Goal: Check status

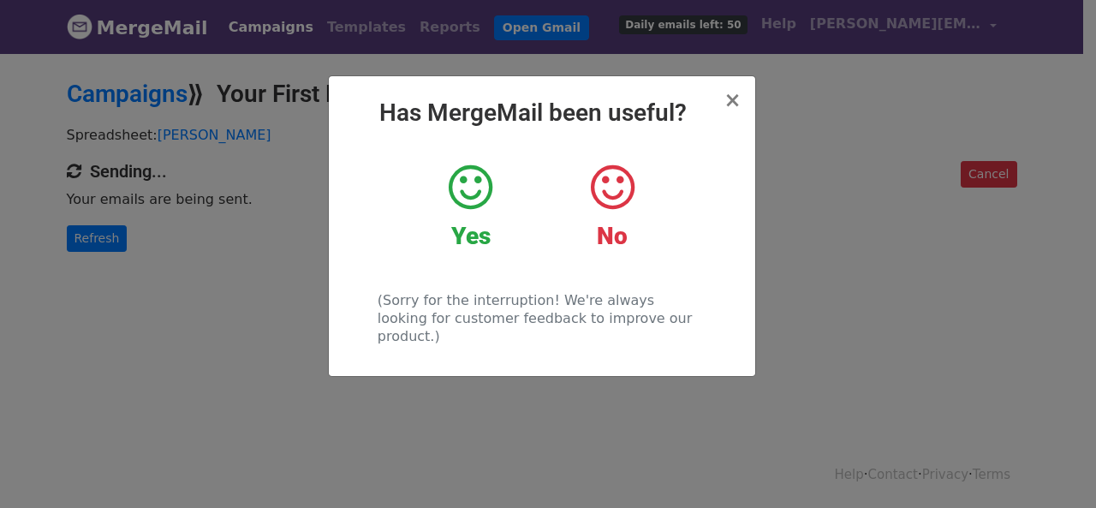
click at [253, 319] on div "× Has MergeMail been useful? Yes No (Sorry for the interruption! We're always l…" at bounding box center [548, 279] width 1096 height 456
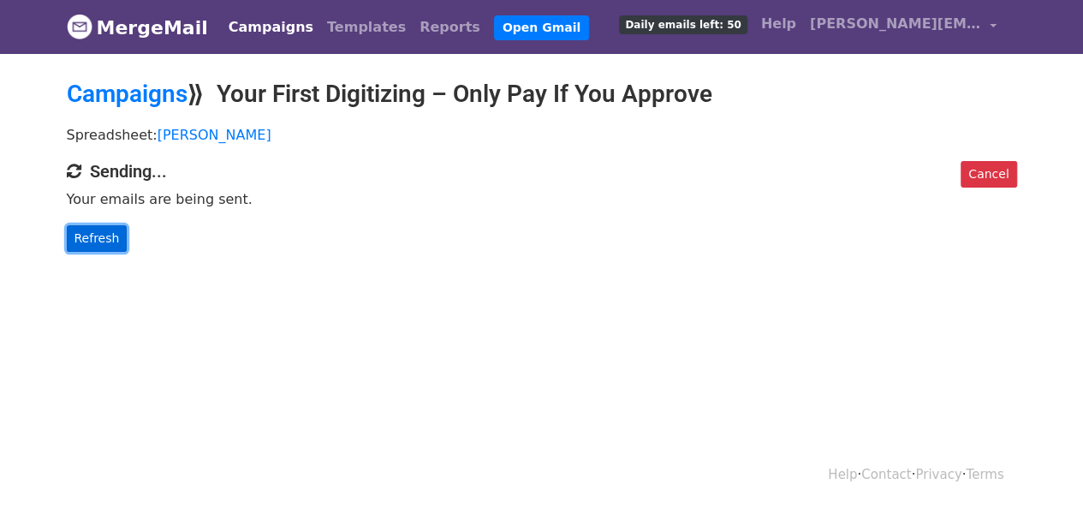
click at [96, 240] on link "Refresh" at bounding box center [97, 238] width 61 height 27
click at [105, 227] on link "Refresh" at bounding box center [97, 238] width 61 height 27
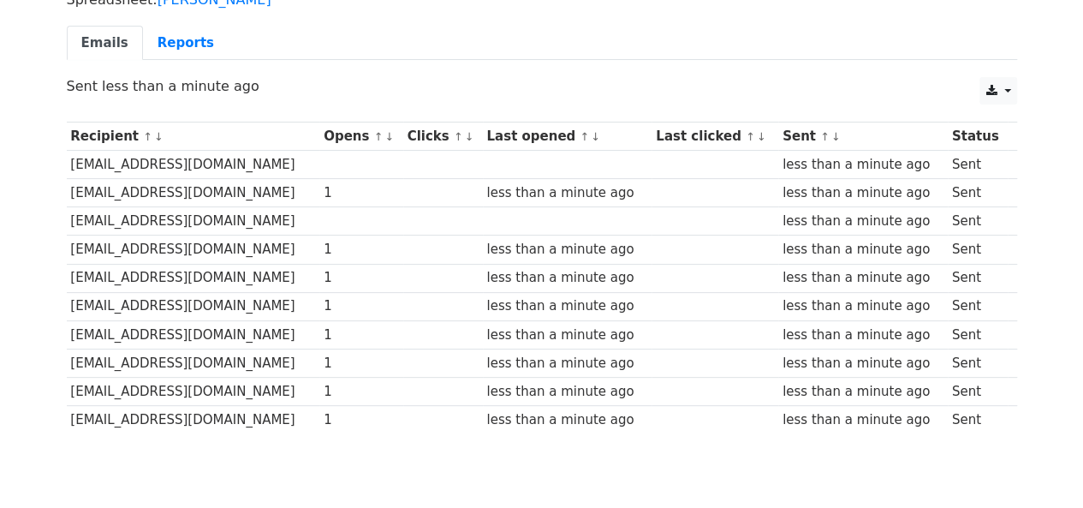
scroll to position [207, 0]
